Goal: Task Accomplishment & Management: Use online tool/utility

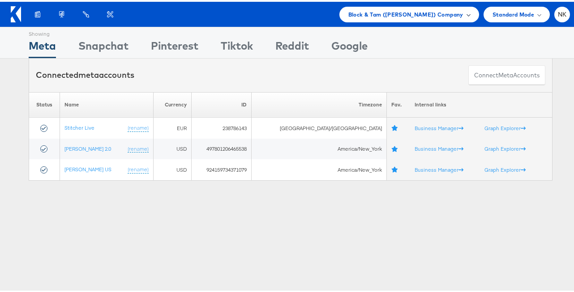
click at [378, 5] on div "Block & Tam (Veronica Beard) Company" at bounding box center [409, 13] width 140 height 16
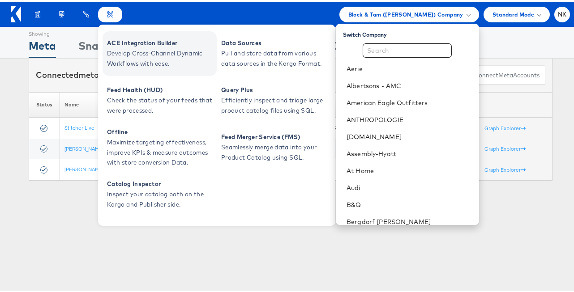
click at [134, 41] on span "ACE Integration Builder" at bounding box center [160, 41] width 107 height 10
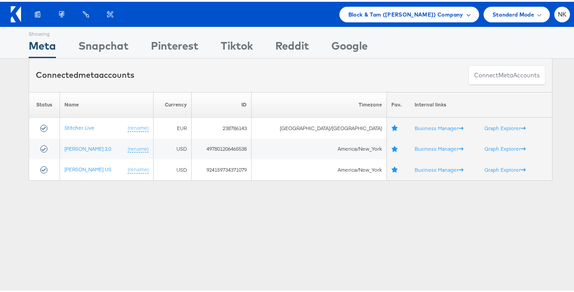
click at [379, 20] on div "Block & Tam ([PERSON_NAME]) Company" at bounding box center [409, 13] width 140 height 16
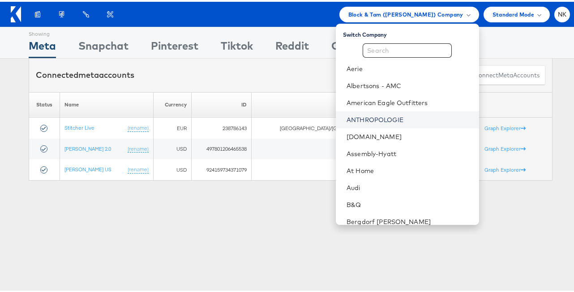
click at [390, 114] on link "ANTHROPOLOGIE" at bounding box center [408, 118] width 125 height 9
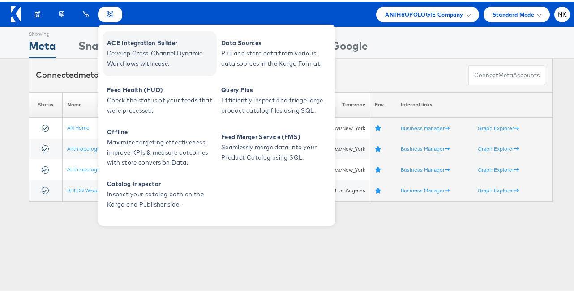
click at [135, 49] on span "Develop Cross-Channel Dynamic Workflows with ease." at bounding box center [160, 57] width 107 height 21
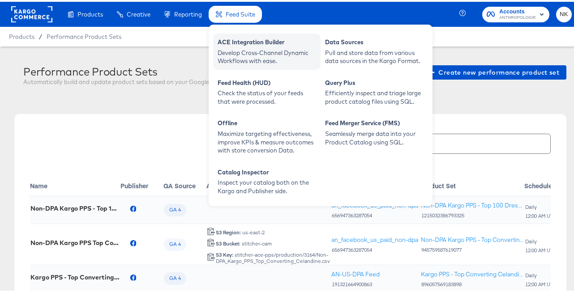
click at [240, 49] on div "Develop Cross-Channel Dynamic Workflows with ease." at bounding box center [266, 55] width 98 height 17
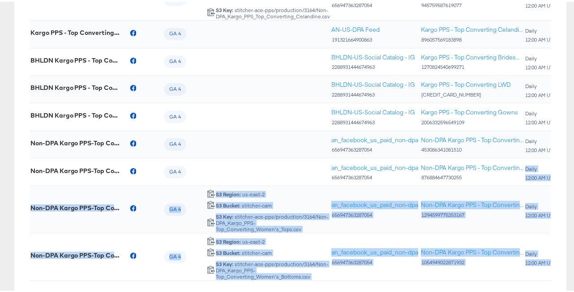
scroll to position [328, 0]
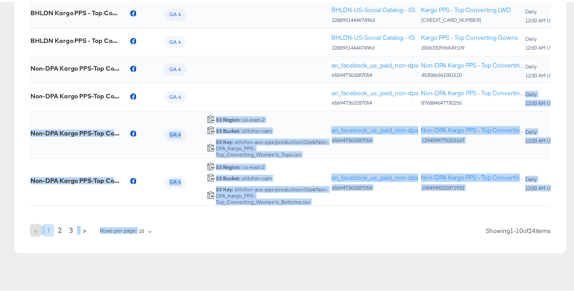
drag, startPoint x: 572, startPoint y: 290, endPoint x: 596, endPoint y: 323, distance: 40.4
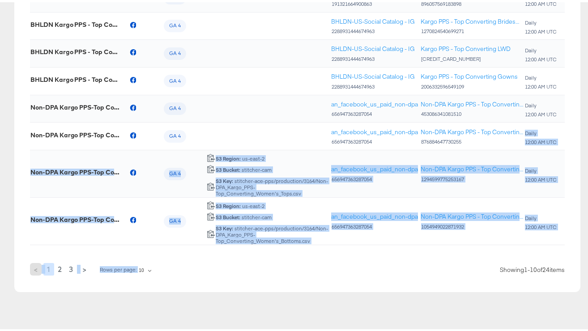
scroll to position [289, 0]
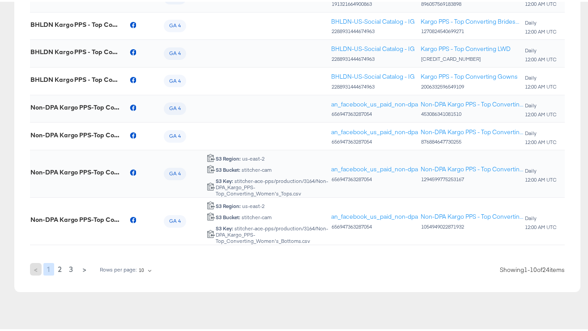
click at [250, 125] on td at bounding box center [268, 135] width 124 height 28
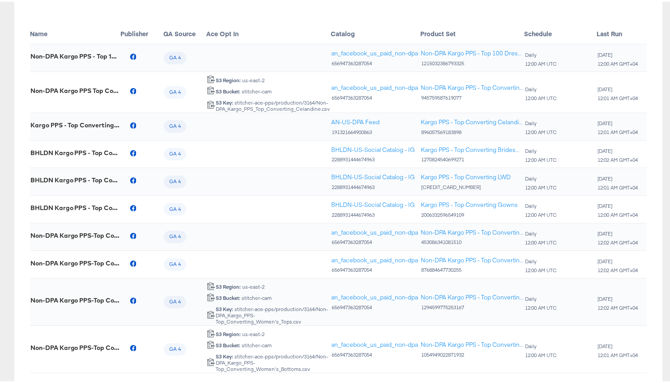
scroll to position [236, 0]
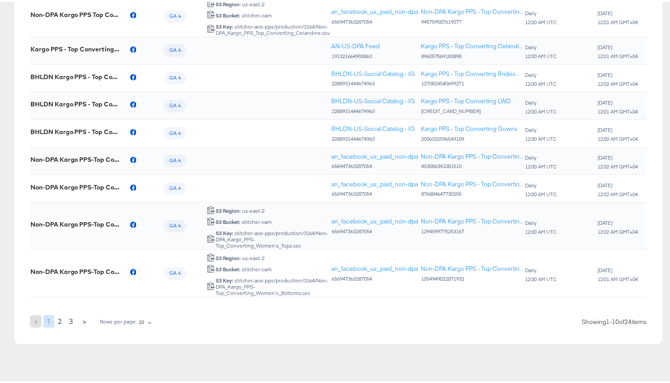
click at [60, 292] on span "2" at bounding box center [60, 320] width 4 height 13
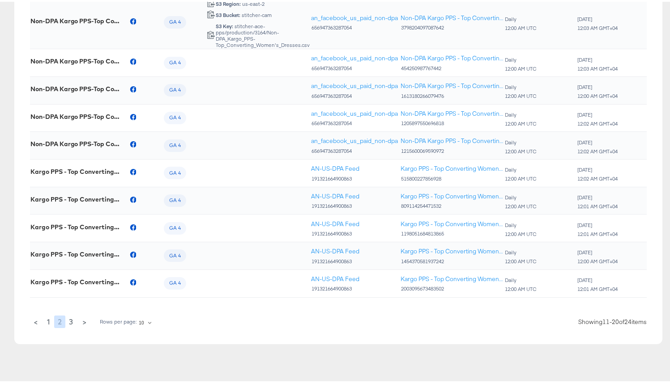
scroll to position [8, 0]
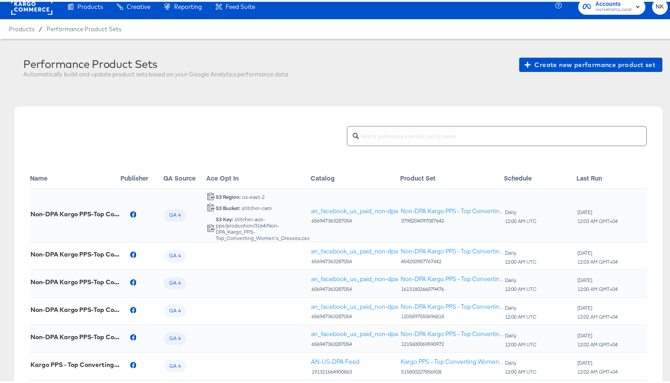
click at [580, 205] on div "WED Aug 13TH 12:03 AM GMT+04" at bounding box center [597, 214] width 41 height 18
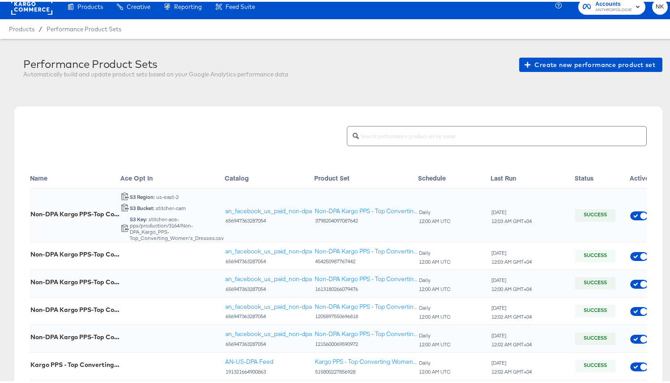
scroll to position [0, 163]
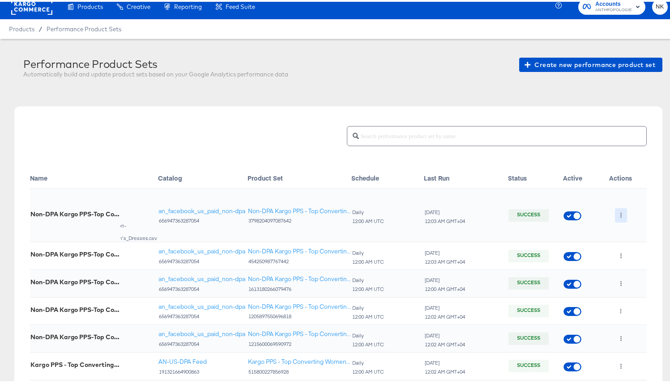
click at [580, 212] on icon "button" at bounding box center [620, 213] width 5 height 5
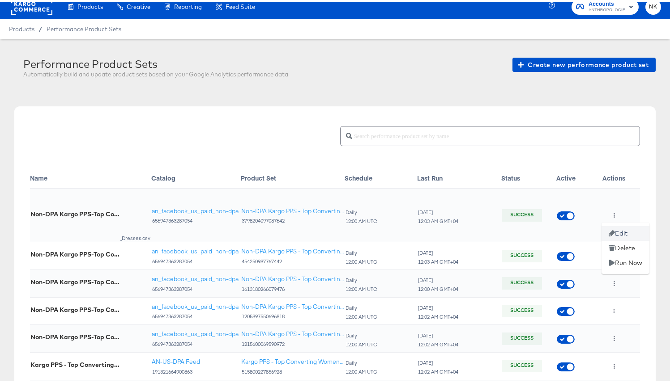
click at [580, 231] on li "Edit" at bounding box center [625, 232] width 48 height 15
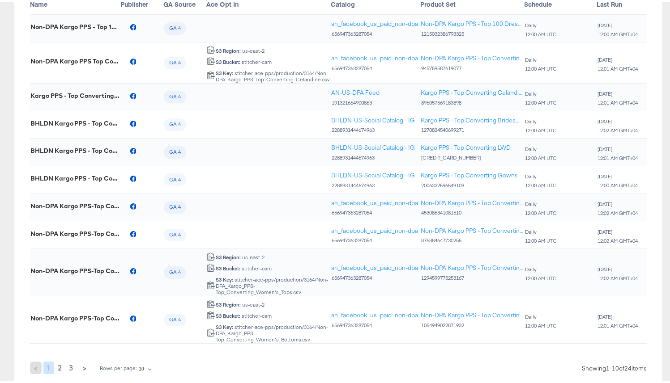
scroll to position [236, 0]
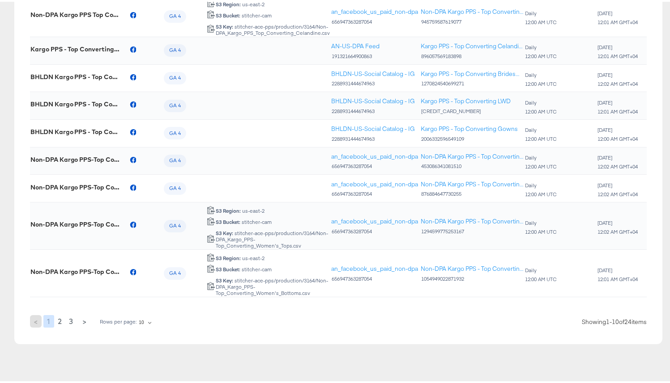
click at [56, 292] on button "2" at bounding box center [59, 320] width 11 height 13
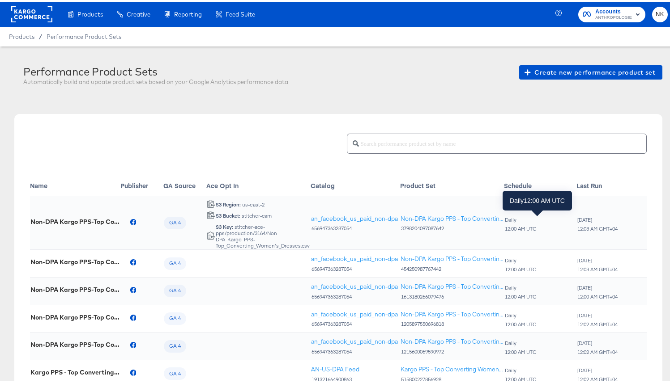
scroll to position [0, 163]
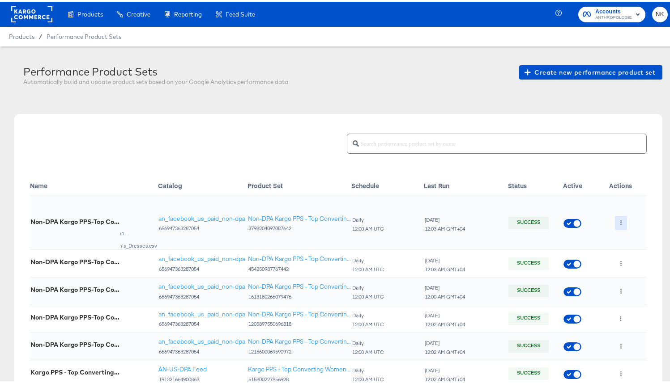
click at [580, 222] on icon "button" at bounding box center [620, 221] width 5 height 5
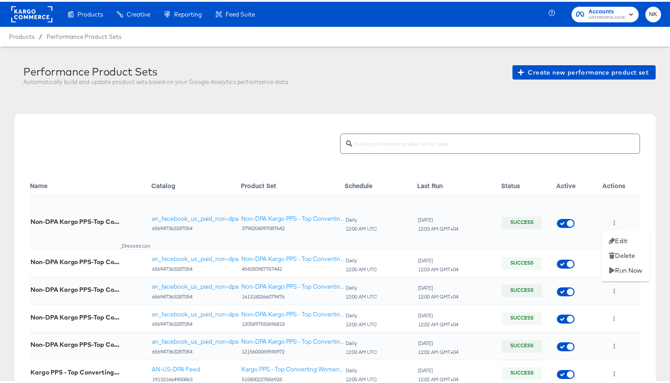
click at [521, 197] on div at bounding box center [338, 191] width 677 height 383
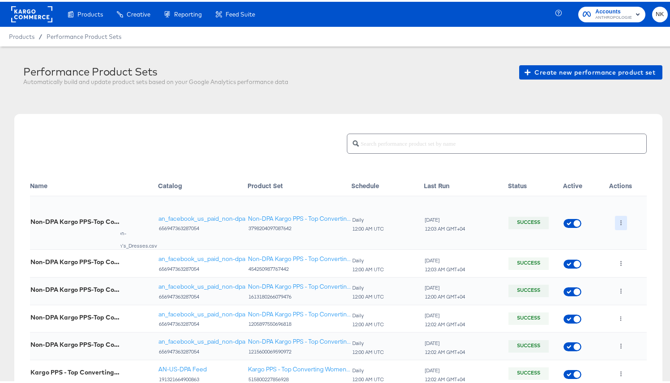
click at [580, 222] on button "button" at bounding box center [621, 221] width 12 height 14
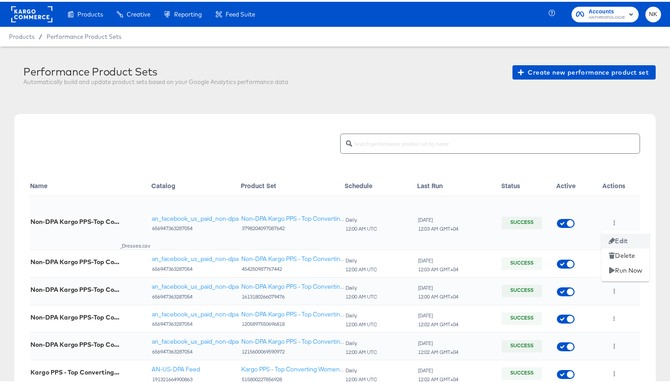
click at [580, 236] on li "Edit" at bounding box center [625, 239] width 48 height 15
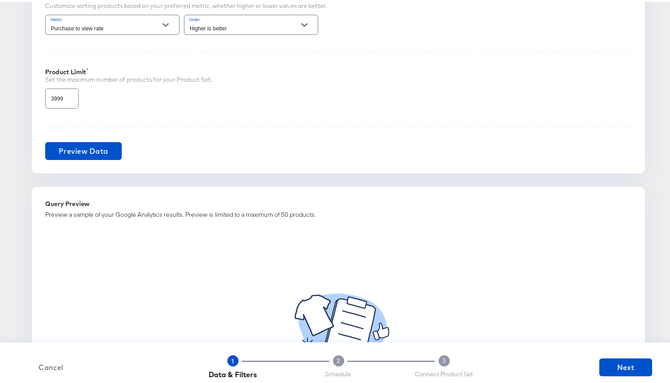
scroll to position [672, 0]
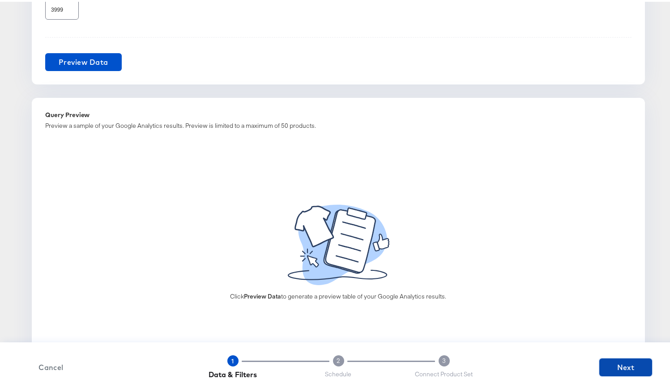
click at [580, 292] on span "Next" at bounding box center [626, 366] width 46 height 13
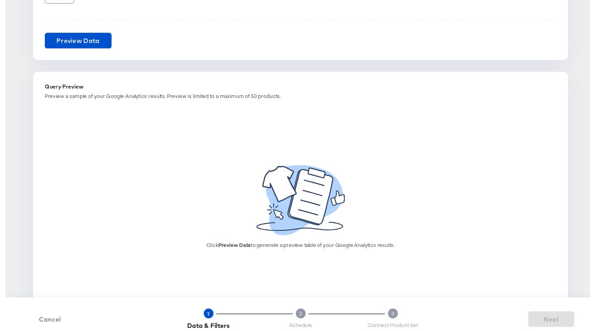
scroll to position [0, 0]
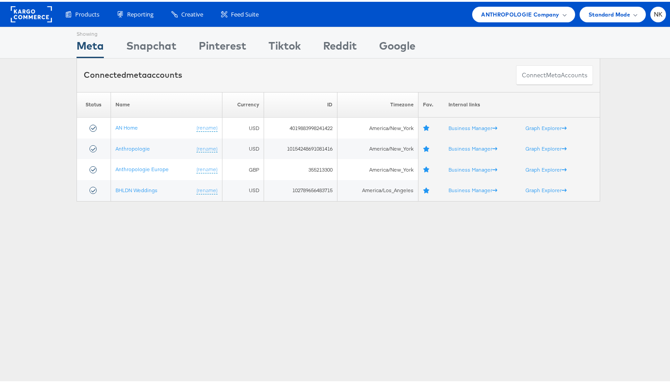
click at [35, 11] on rect at bounding box center [31, 12] width 41 height 16
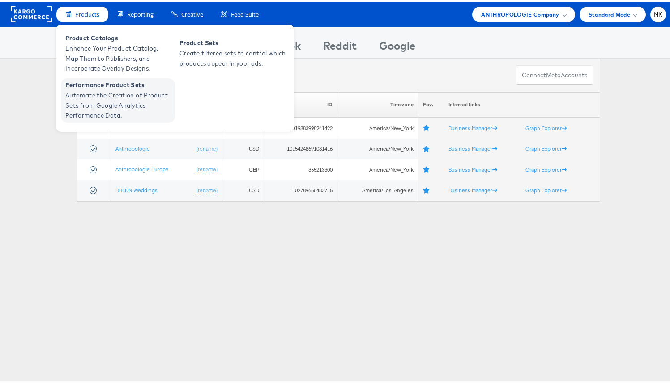
click at [105, 85] on span "Performance Product Sets" at bounding box center [118, 83] width 107 height 10
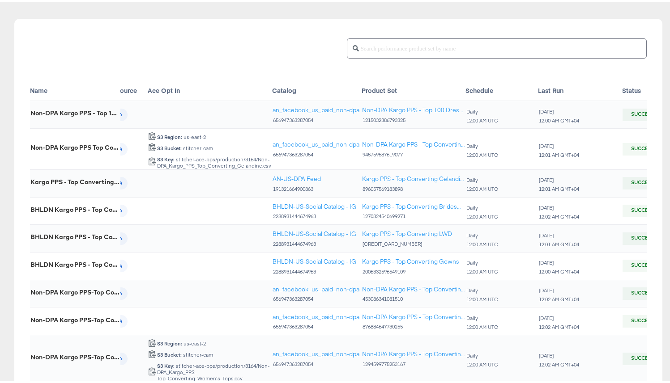
scroll to position [0, 185]
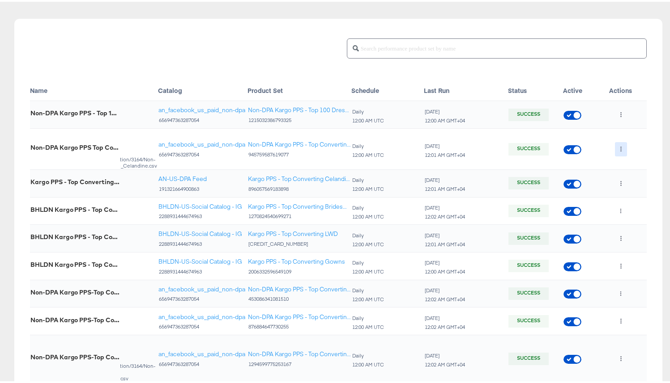
click at [618, 149] on icon "button" at bounding box center [620, 147] width 5 height 5
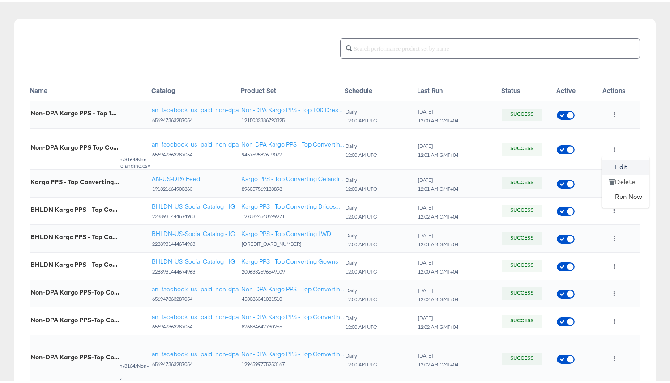
click at [615, 162] on li "Edit" at bounding box center [625, 165] width 48 height 15
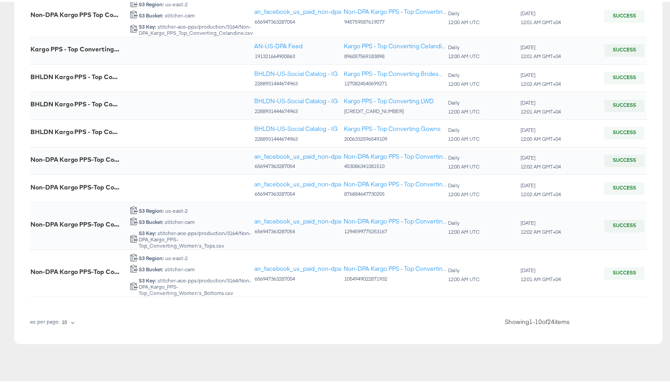
scroll to position [0, 185]
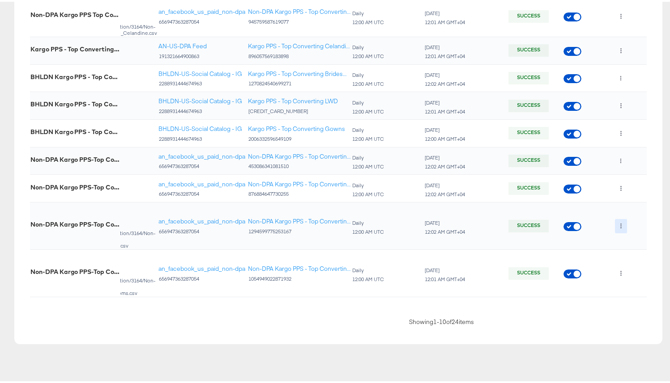
click at [618, 222] on icon "button" at bounding box center [620, 224] width 5 height 5
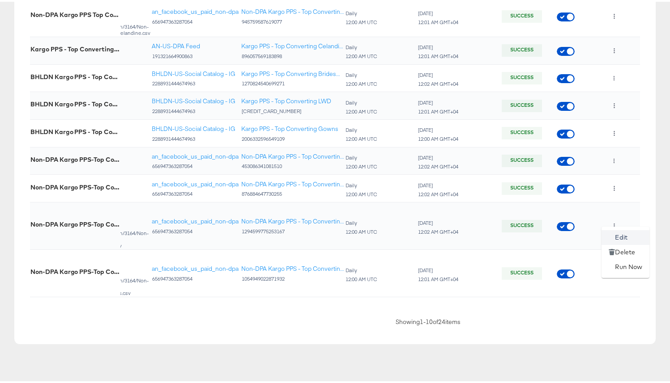
click at [614, 237] on icon at bounding box center [612, 236] width 6 height 6
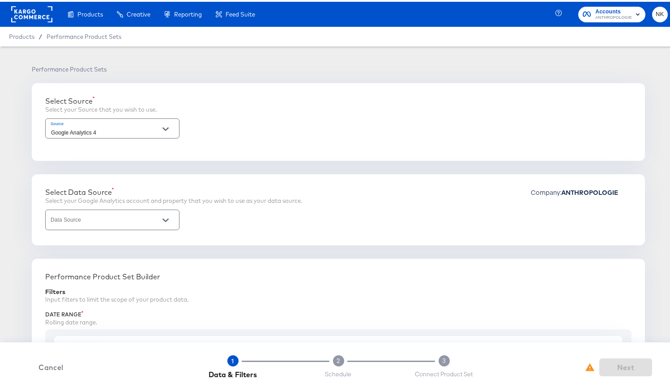
type input "2 - Anthropologie | GA4 App + Web (Global)"
type input "Purchase to view rate"
type input "3999"
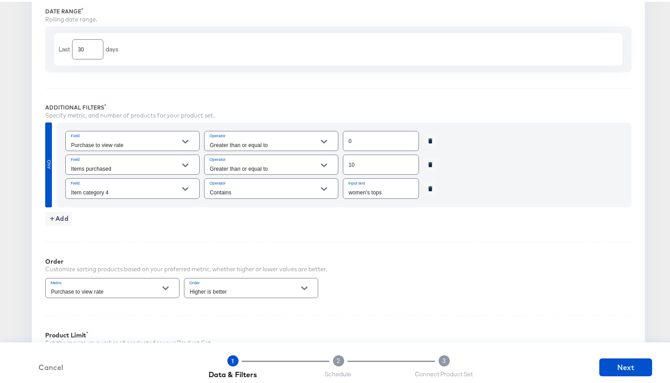
scroll to position [505, 0]
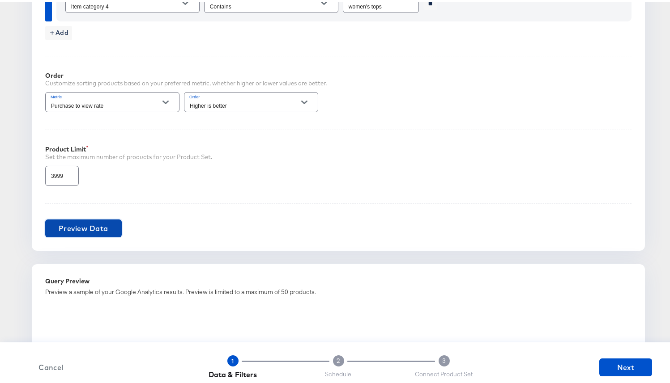
click at [105, 219] on button "Preview Data" at bounding box center [83, 227] width 77 height 18
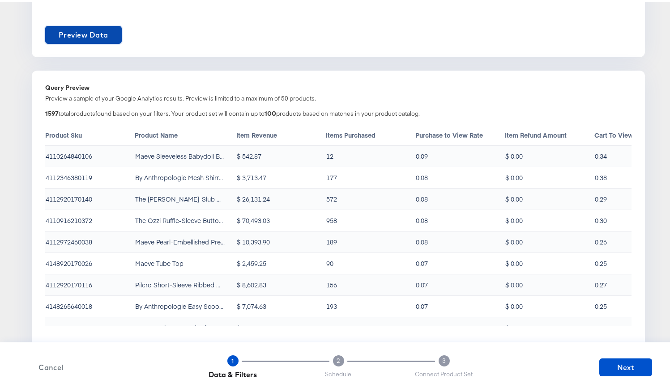
scroll to position [15, 0]
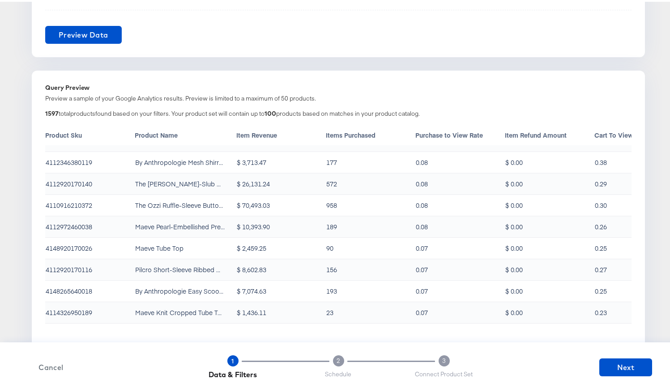
click at [65, 109] on div "1597 total products found based on your filters. Your product set will contain …" at bounding box center [338, 113] width 586 height 11
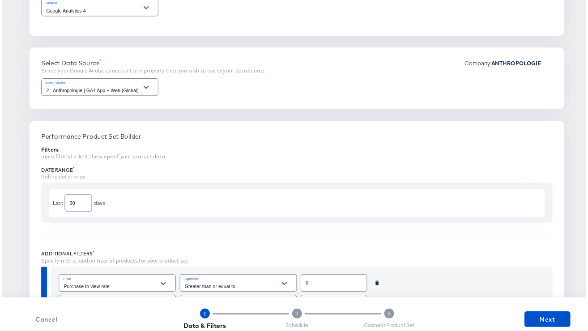
scroll to position [0, 0]
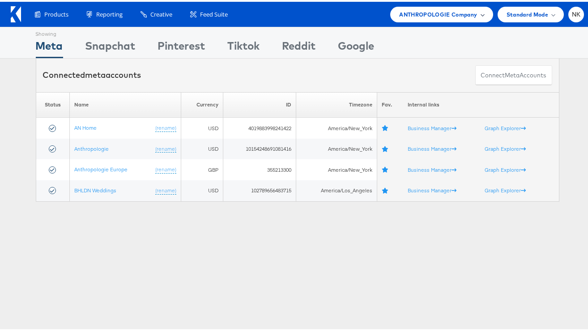
click at [399, 15] on span "ANTHROPOLOGIE Company" at bounding box center [438, 12] width 78 height 9
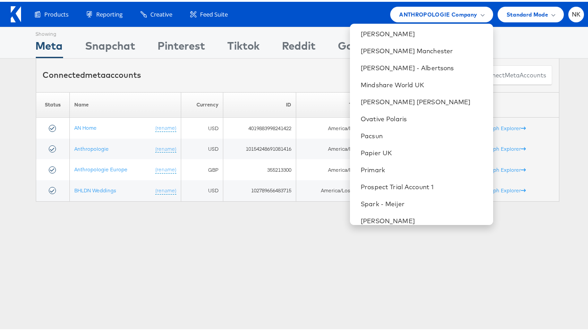
scroll to position [593, 0]
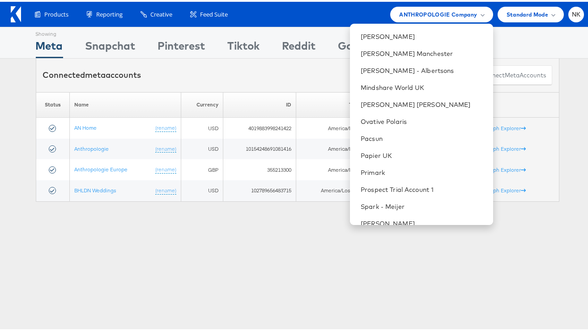
click at [345, 11] on div "Products Product Catalogs Enhance Your Product Catalog, Map Them to Publishers,…" at bounding box center [305, 13] width 558 height 16
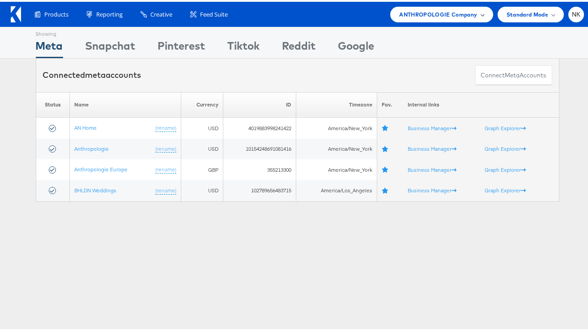
click at [410, 16] on span "ANTHROPOLOGIE Company" at bounding box center [438, 12] width 78 height 9
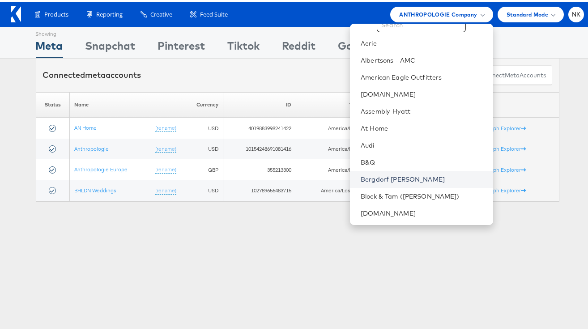
scroll to position [28, 0]
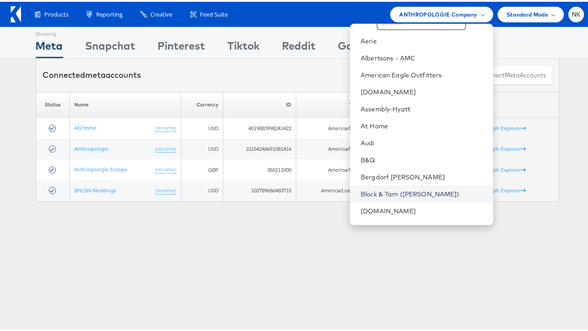
click at [393, 194] on link "Block & Tam ([PERSON_NAME])" at bounding box center [423, 192] width 125 height 9
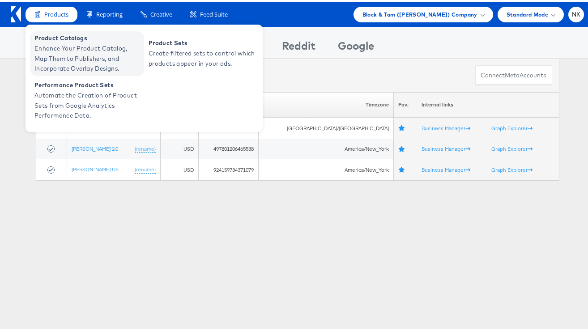
click at [69, 34] on span "Product Catalogs" at bounding box center [87, 36] width 107 height 10
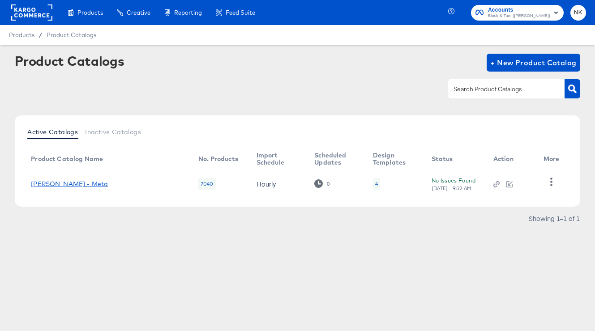
click at [98, 186] on link "[PERSON_NAME] - Meta" at bounding box center [69, 183] width 77 height 7
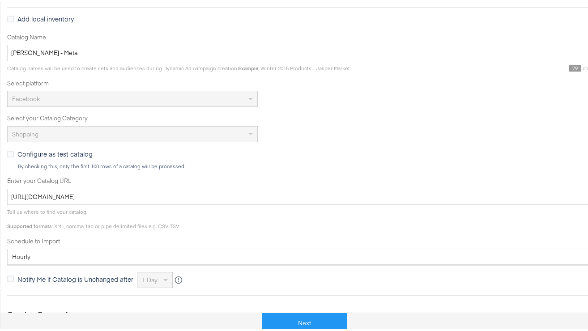
scroll to position [162, 0]
